Goal: Task Accomplishment & Management: Understand process/instructions

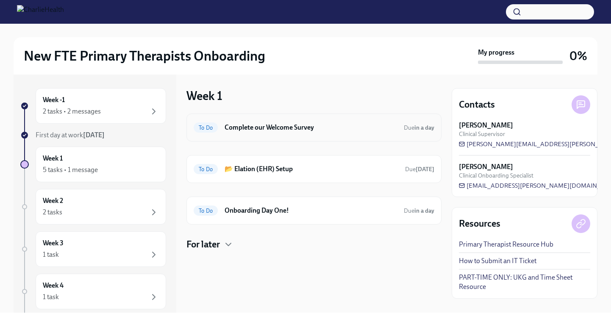
click at [316, 126] on h6 "Complete our Welcome Survey" at bounding box center [310, 127] width 172 height 9
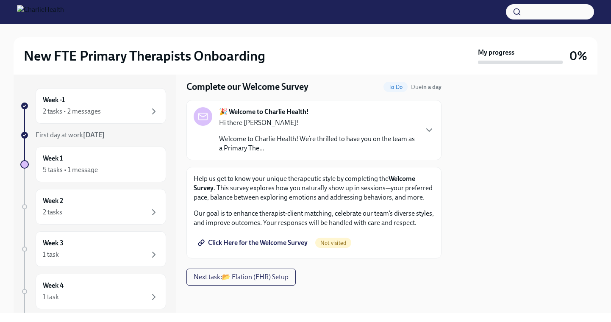
scroll to position [34, 0]
click at [245, 244] on span "Click Here for the Welcome Survey" at bounding box center [253, 242] width 108 height 8
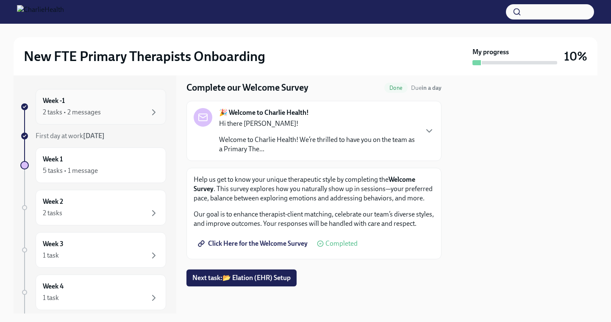
click at [65, 113] on div "2 tasks • 2 messages" at bounding box center [72, 112] width 58 height 9
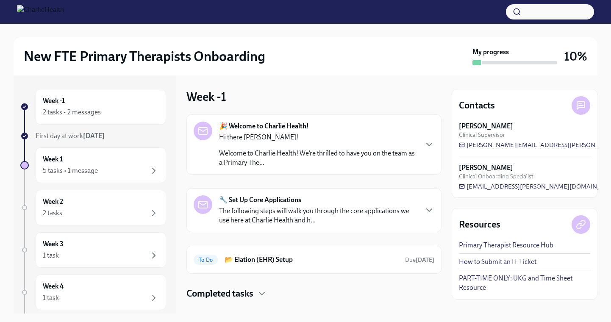
click at [354, 161] on p "Welcome to Charlie Health! We’re thrilled to have you on the team as a Primary …" at bounding box center [318, 158] width 198 height 19
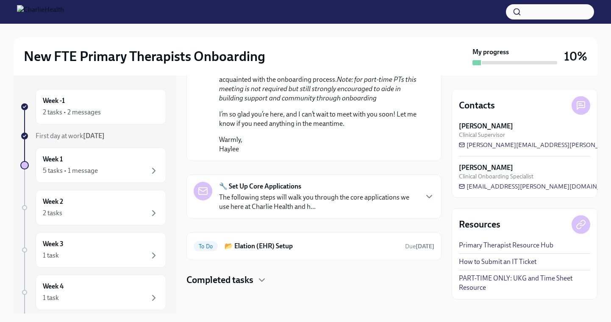
scroll to position [563, 0]
click at [273, 245] on h6 "📂 Elation (EHR) Setup" at bounding box center [311, 245] width 174 height 9
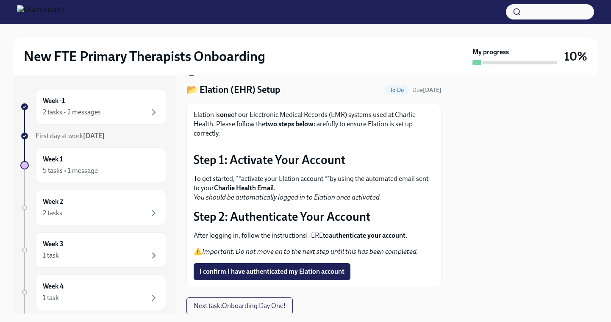
scroll to position [23, 0]
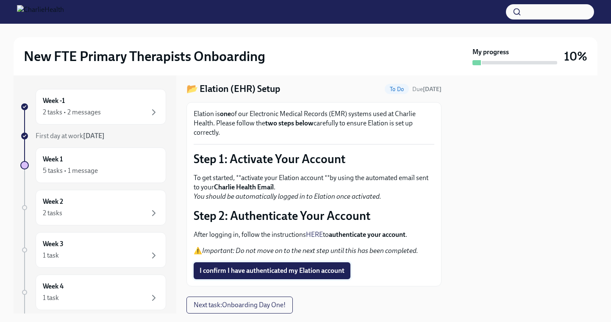
click at [295, 272] on span "I confirm I have authenticated my Elation account" at bounding box center [271, 270] width 145 height 8
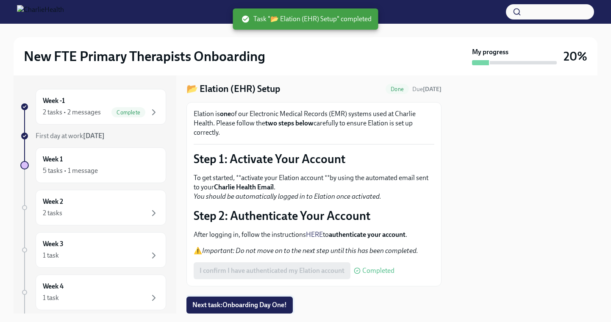
click at [250, 306] on span "Next task : Onboarding Day One!" at bounding box center [239, 305] width 94 height 8
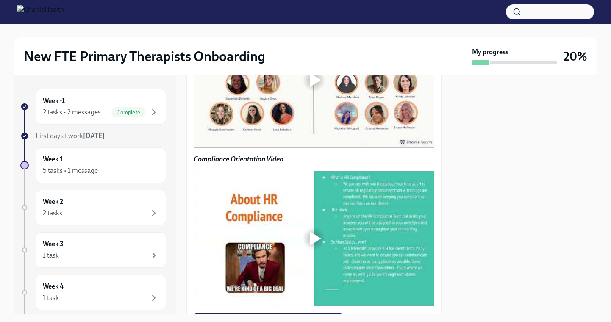
scroll to position [653, 0]
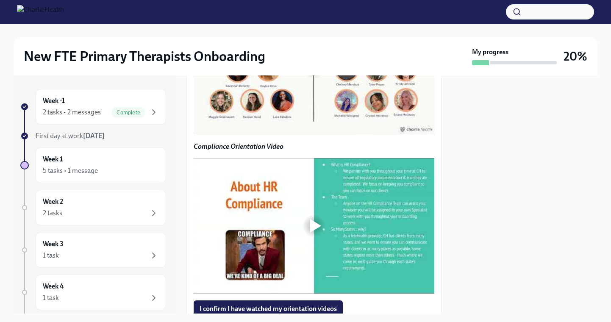
click at [314, 74] on div at bounding box center [315, 68] width 11 height 14
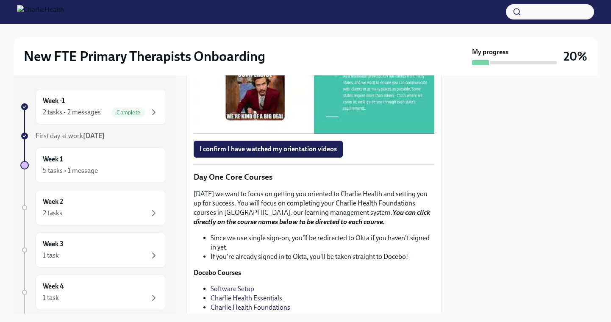
scroll to position [814, 0]
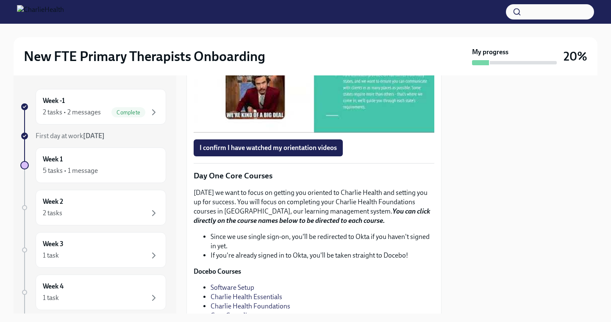
click at [316, 72] on div at bounding box center [315, 65] width 11 height 14
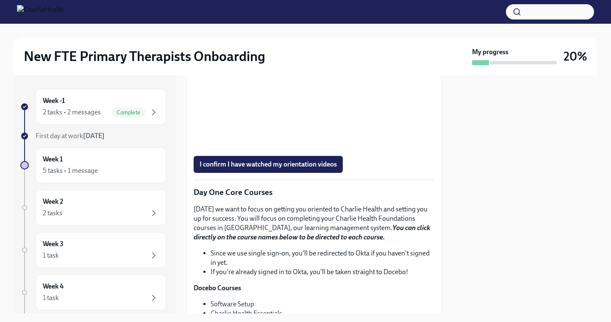
scroll to position [802, 0]
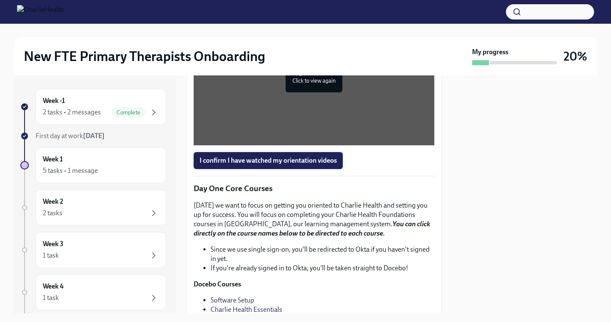
click at [280, 165] on span "I confirm I have watched my orientation videos" at bounding box center [267, 160] width 137 height 8
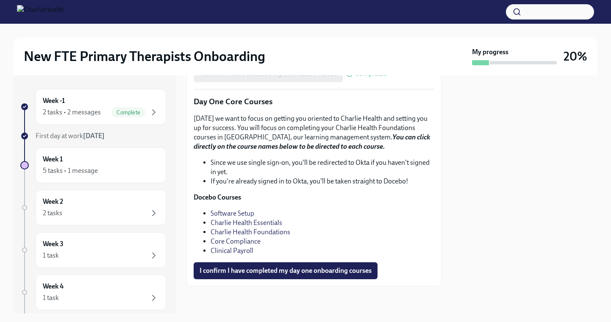
scroll to position [992, 0]
click at [237, 217] on link "Software Setup" at bounding box center [232, 213] width 44 height 8
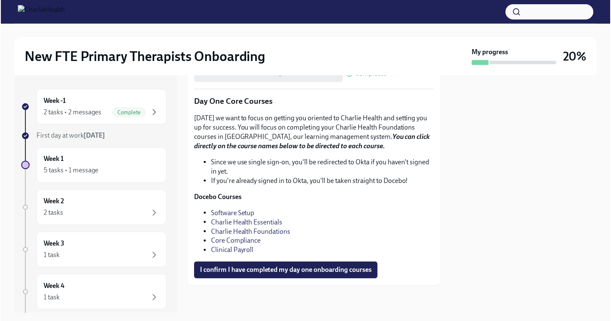
scroll to position [1010, 0]
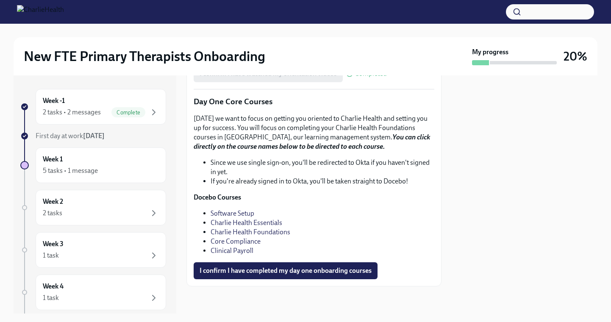
click at [223, 212] on link "Software Setup" at bounding box center [232, 213] width 44 height 8
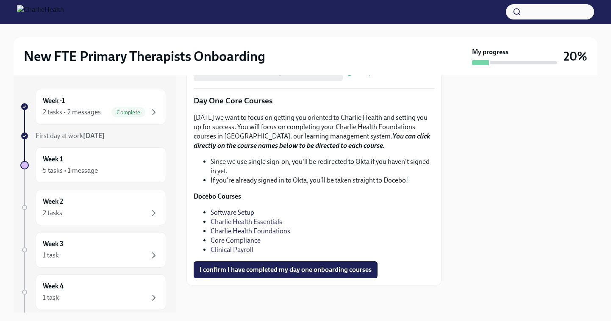
click at [267, 220] on link "Charlie Health Essentials" at bounding box center [246, 222] width 72 height 8
click at [116, 114] on span "Complete" at bounding box center [128, 112] width 34 height 6
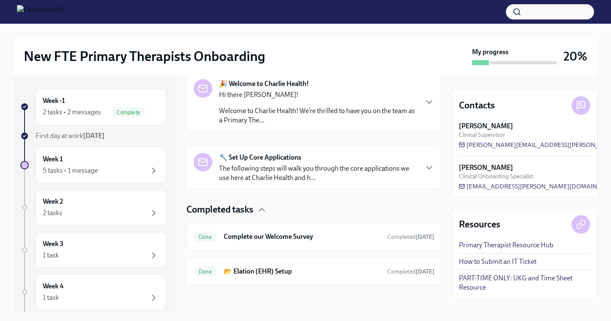
click at [408, 172] on p "The following steps will walk you through the core applications we use here at …" at bounding box center [318, 173] width 198 height 19
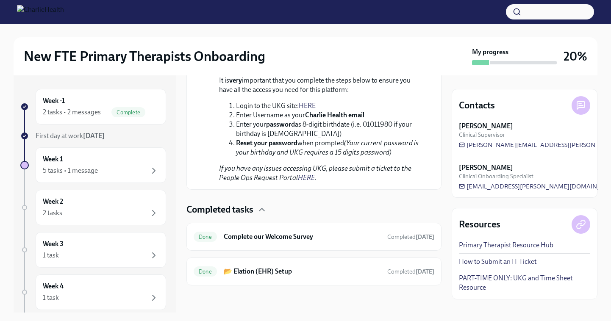
scroll to position [774, 0]
click at [498, 262] on link "How to Submit an IT Ticket" at bounding box center [498, 261] width 78 height 9
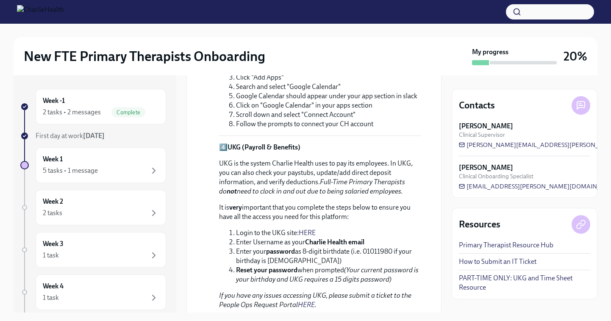
scroll to position [650, 0]
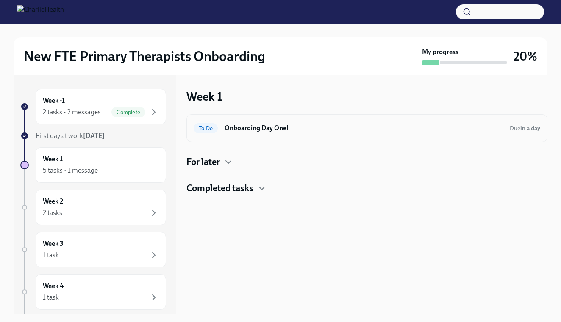
click at [274, 123] on div "To Do Onboarding Day One! Due in a day" at bounding box center [367, 129] width 346 height 14
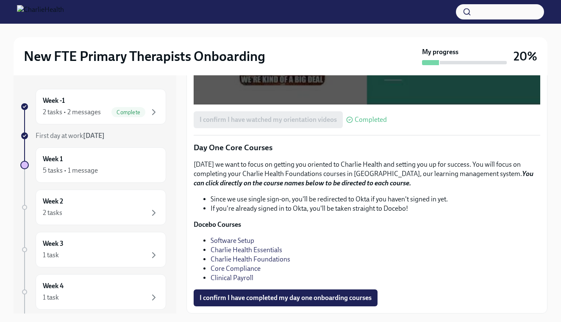
scroll to position [1093, 0]
click at [241, 240] on link "Software Setup" at bounding box center [232, 241] width 44 height 8
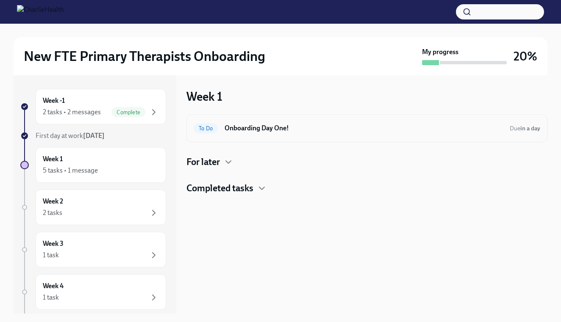
click at [275, 129] on h6 "Onboarding Day One!" at bounding box center [363, 128] width 278 height 9
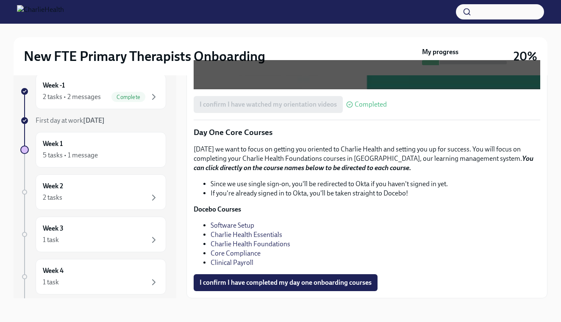
scroll to position [15, 0]
click at [229, 226] on link "Software Setup" at bounding box center [232, 226] width 44 height 8
click at [237, 223] on link "Software Setup" at bounding box center [232, 226] width 44 height 8
click at [241, 224] on link "Software Setup" at bounding box center [232, 226] width 44 height 8
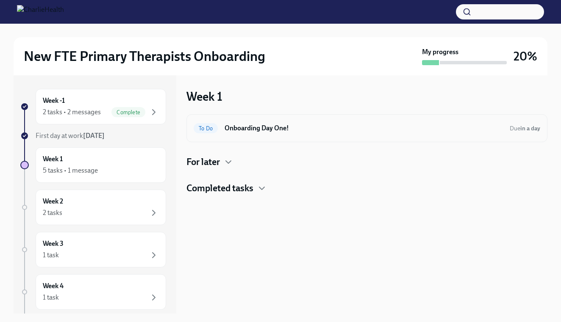
click at [246, 125] on h6 "Onboarding Day One!" at bounding box center [363, 128] width 278 height 9
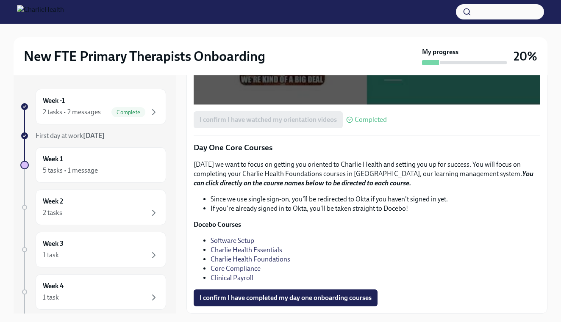
scroll to position [1086, 0]
click at [241, 245] on link "Software Setup" at bounding box center [232, 241] width 44 height 8
